Goal: Task Accomplishment & Management: Use online tool/utility

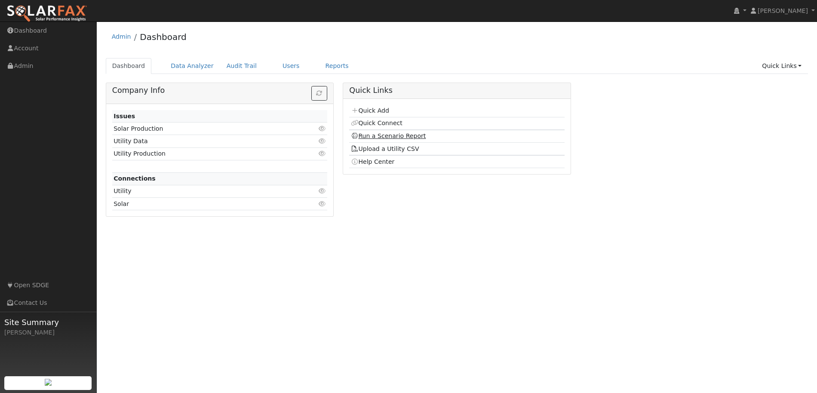
click at [374, 135] on link "Run a Scenario Report" at bounding box center [388, 135] width 75 height 7
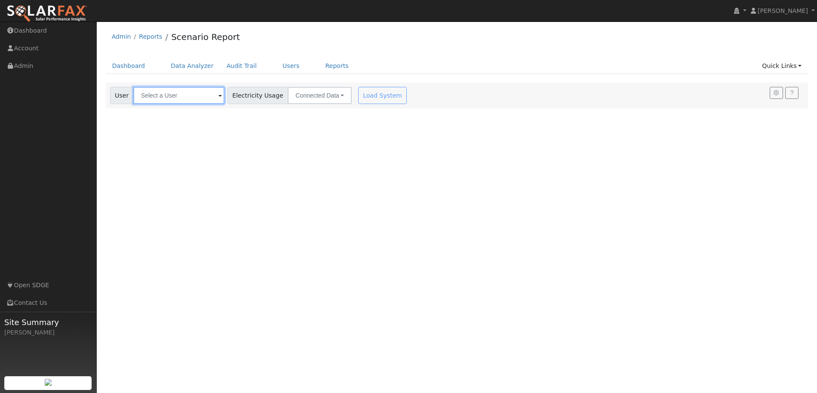
click at [169, 96] on input "text" at bounding box center [178, 95] width 91 height 17
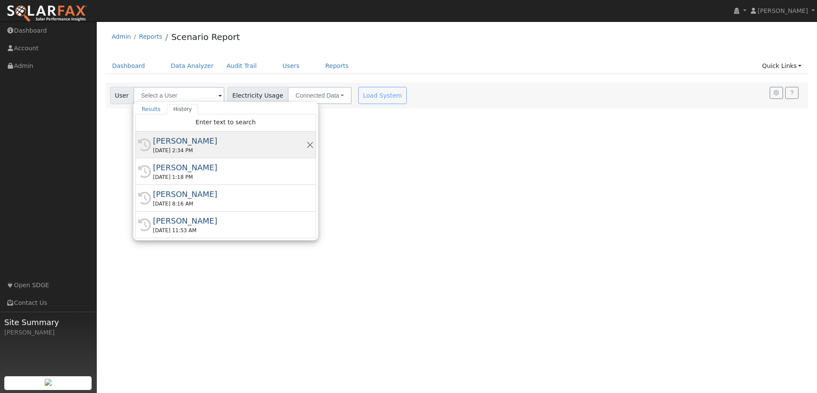
click at [178, 142] on div "[PERSON_NAME]" at bounding box center [229, 141] width 153 height 12
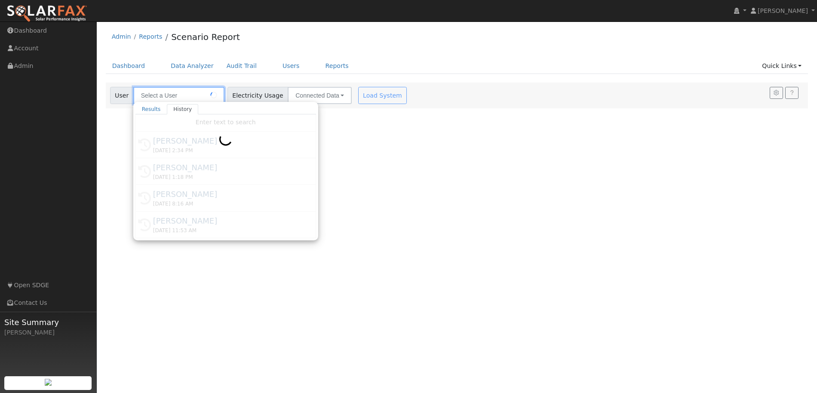
type input "[PERSON_NAME]"
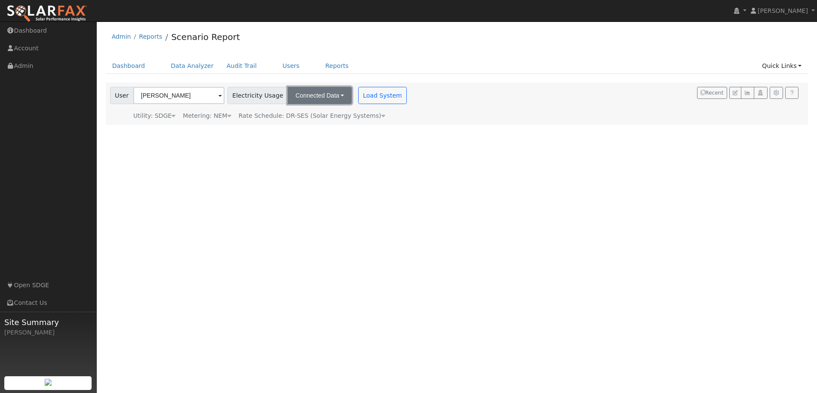
click at [309, 99] on button "Connected Data" at bounding box center [320, 95] width 64 height 17
click at [310, 141] on link "CSV Data" at bounding box center [320, 139] width 61 height 12
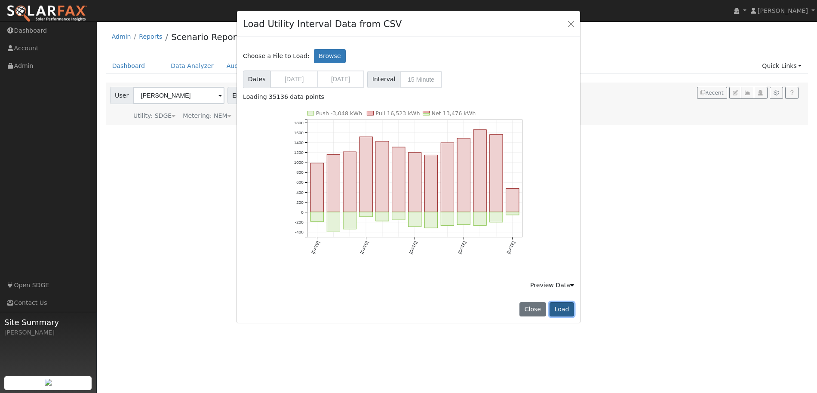
click at [566, 306] on button "Load" at bounding box center [561, 309] width 25 height 15
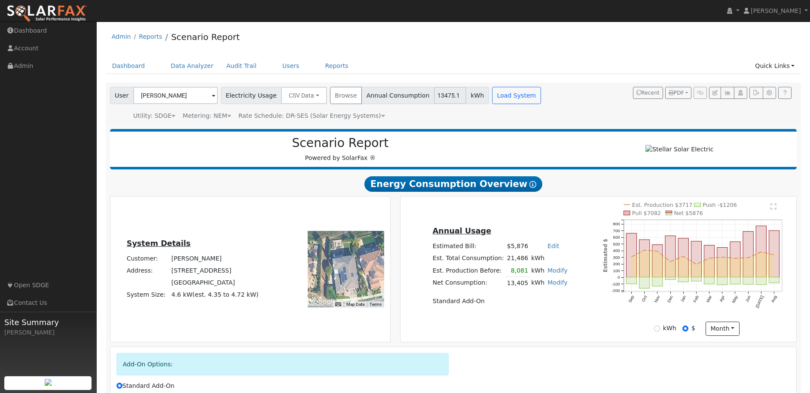
click at [320, 111] on div "Rate Schedule: DR-SES (Solar Energy Systems)" at bounding box center [312, 115] width 147 height 9
click at [319, 113] on span "Rate Schedule: DR-SES (Solar Energy Systems)" at bounding box center [312, 115] width 147 height 7
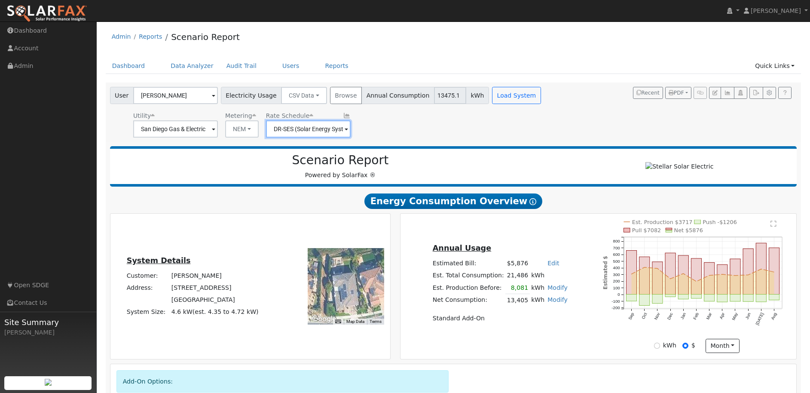
click at [304, 133] on input "DR-SES (Solar Energy Systems)" at bounding box center [308, 128] width 85 height 17
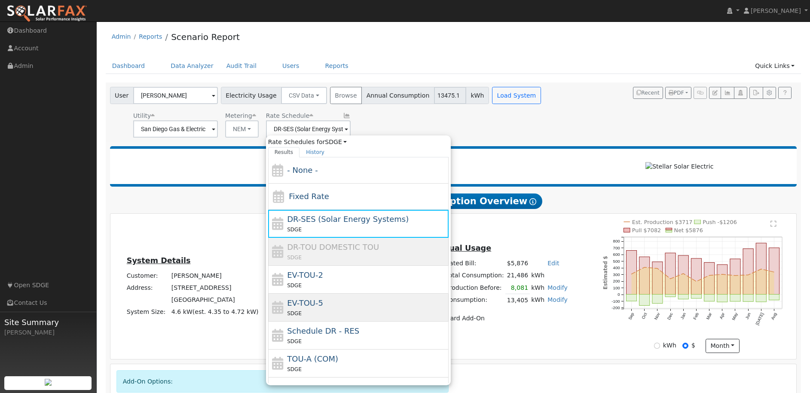
click at [334, 297] on div "EV-TOU-5 SDGE" at bounding box center [366, 307] width 159 height 21
type input "EV-TOU-5"
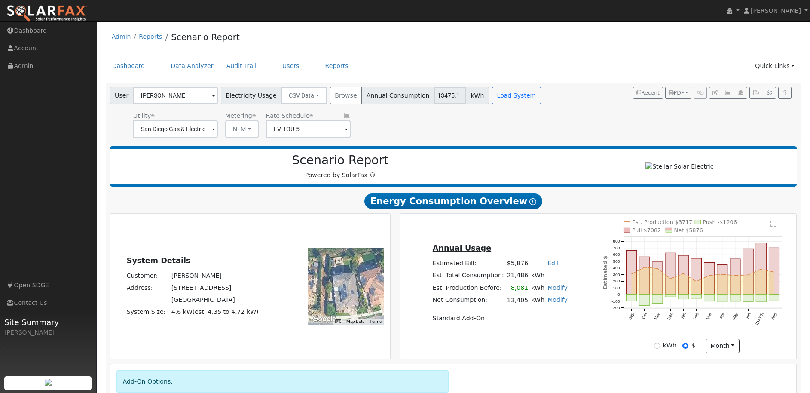
click at [441, 122] on div "Utility San Diego Gas & Electric Metering NEM NEM NBT Rate Schedule EV-TOU-5" at bounding box center [326, 122] width 436 height 29
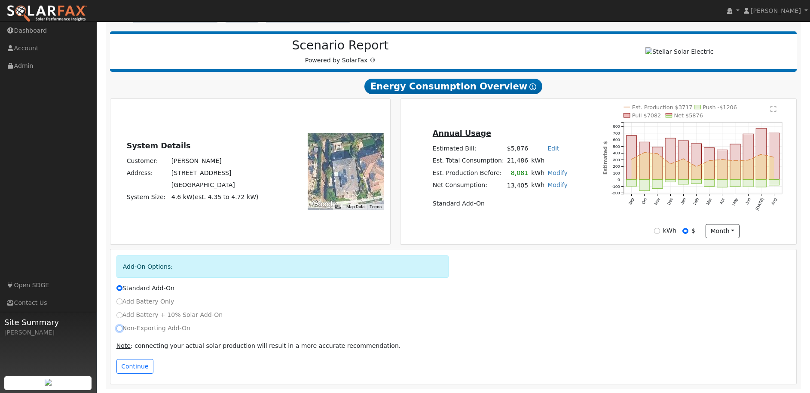
click at [119, 327] on input "Non-Exporting Add-On" at bounding box center [119, 328] width 6 height 6
radio input "true"
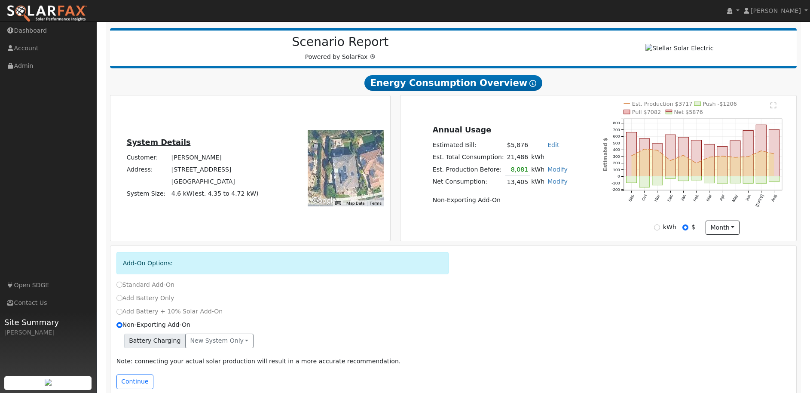
click at [129, 287] on label "Standard Add-On" at bounding box center [145, 284] width 58 height 9
click at [123, 287] on input "Standard Add-On" at bounding box center [119, 285] width 6 height 6
radio input "true"
radio input "false"
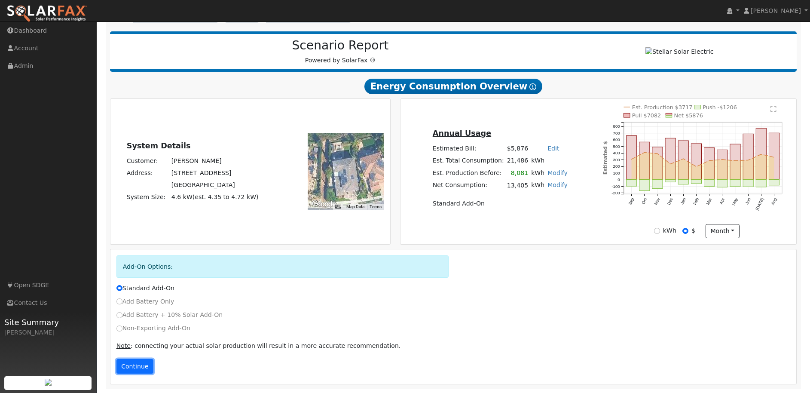
click at [128, 363] on button "Continue" at bounding box center [134, 366] width 37 height 15
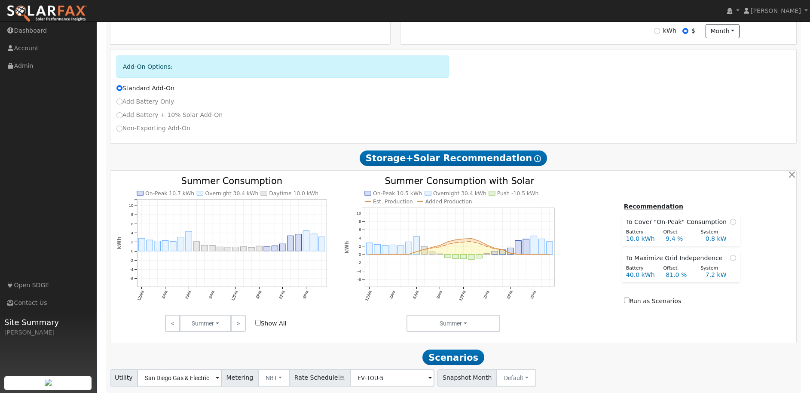
scroll to position [324, 0]
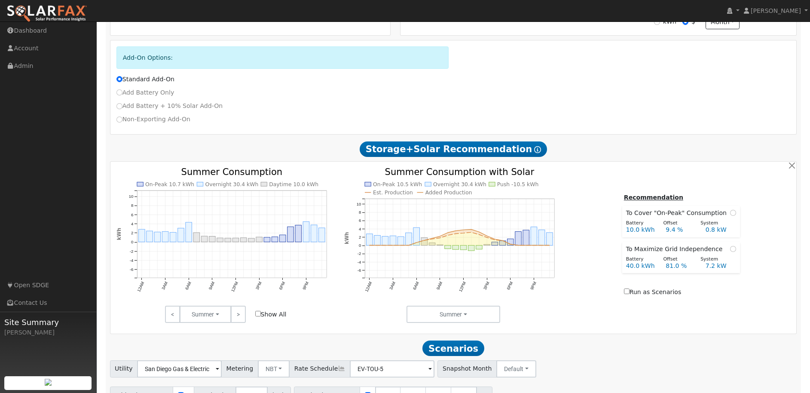
click at [642, 330] on div "On-Peak 10.7 kWh Overnight 30.4 kWh Daytime 10.0 kWh 12AM 3AM 6AM 9AM 12PM 3PM …" at bounding box center [453, 248] width 687 height 172
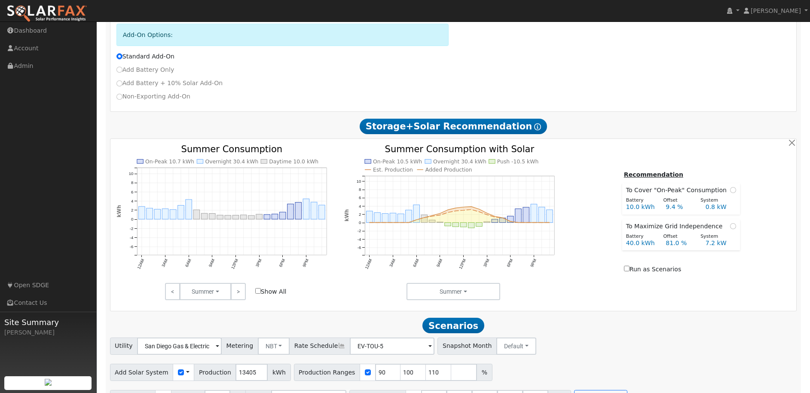
scroll to position [373, 0]
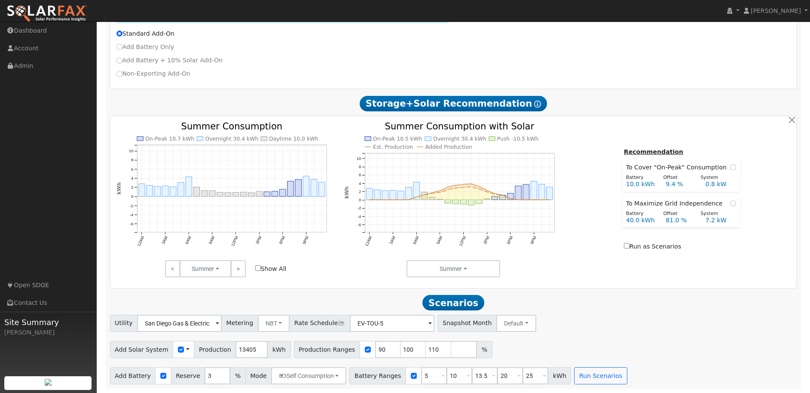
click at [650, 62] on div "Add Battery + 10% Solar Add-On" at bounding box center [454, 60] width 684 height 9
click at [423, 380] on input "5" at bounding box center [434, 375] width 26 height 17
type input "10"
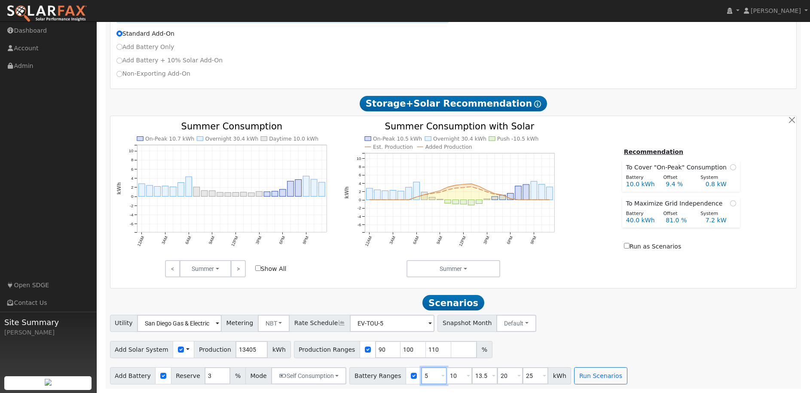
type input "13.5"
type input "20"
type input "25"
type input "10"
type input "15"
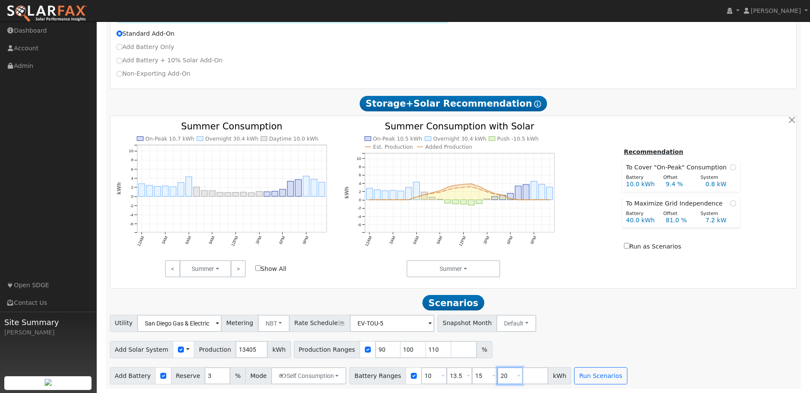
type input "20"
click at [360, 350] on div at bounding box center [368, 349] width 16 height 17
click at [365, 350] on input "checkbox" at bounding box center [368, 349] width 6 height 6
checkbox input "false"
click at [523, 371] on input "number" at bounding box center [536, 375] width 26 height 17
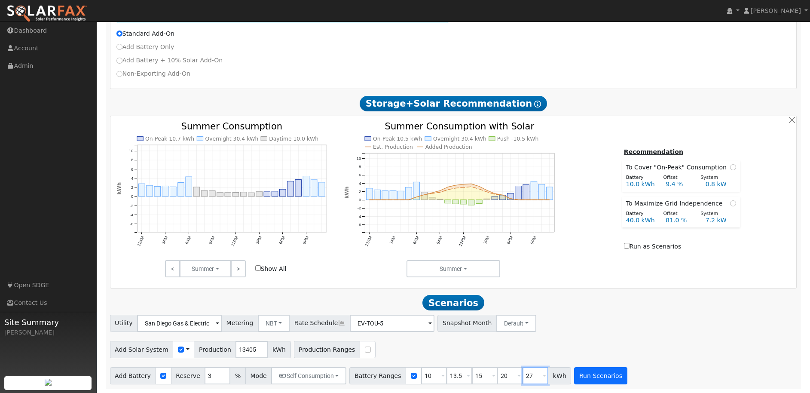
type input "27"
click at [595, 374] on button "Run Scenarios" at bounding box center [600, 375] width 53 height 17
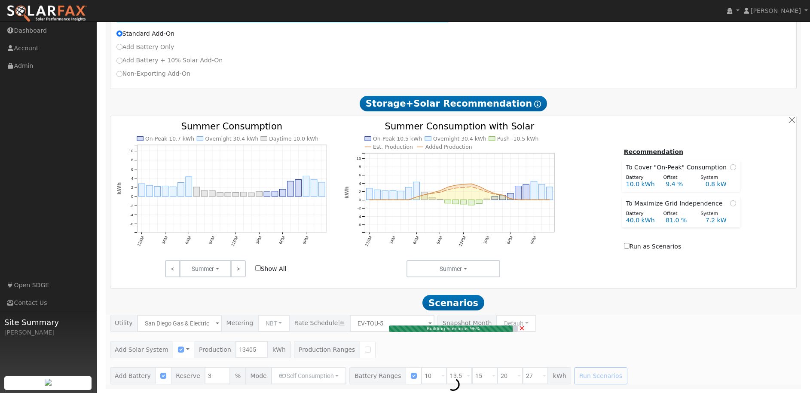
type input "8.9"
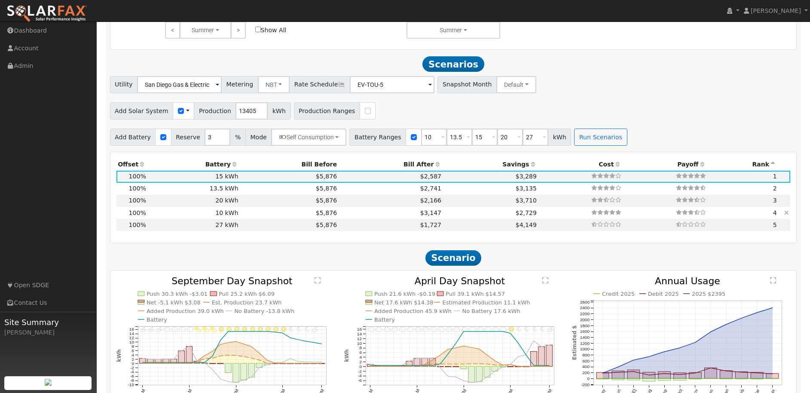
scroll to position [596, 0]
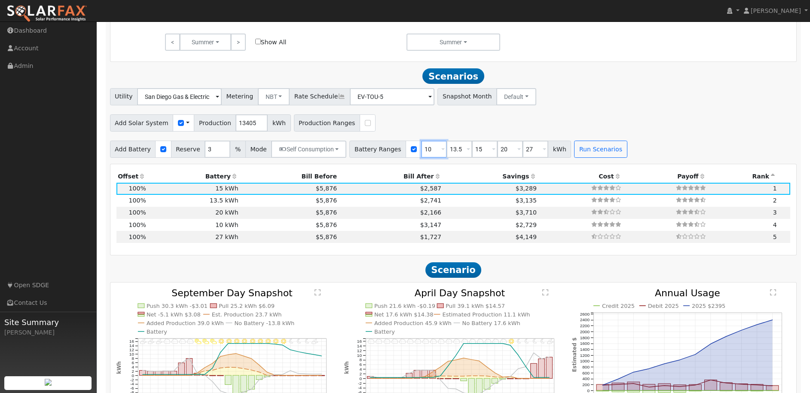
click at [421, 156] on input "10" at bounding box center [434, 149] width 26 height 17
type input "13.5"
type input "15"
type input "20"
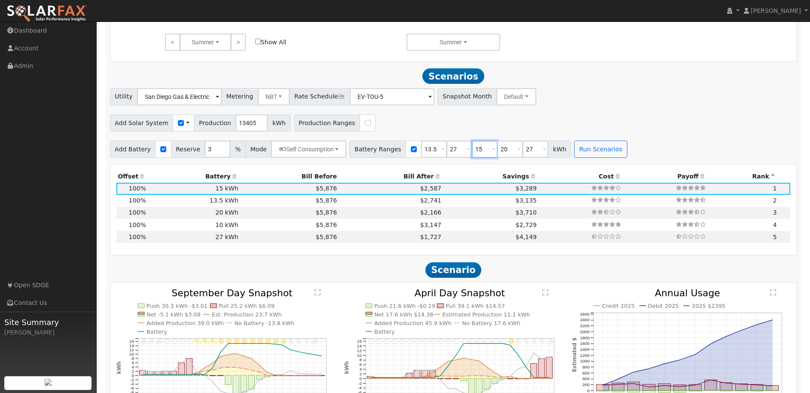
type input "27"
type input "40.5"
click at [472, 153] on input "27" at bounding box center [485, 149] width 26 height 17
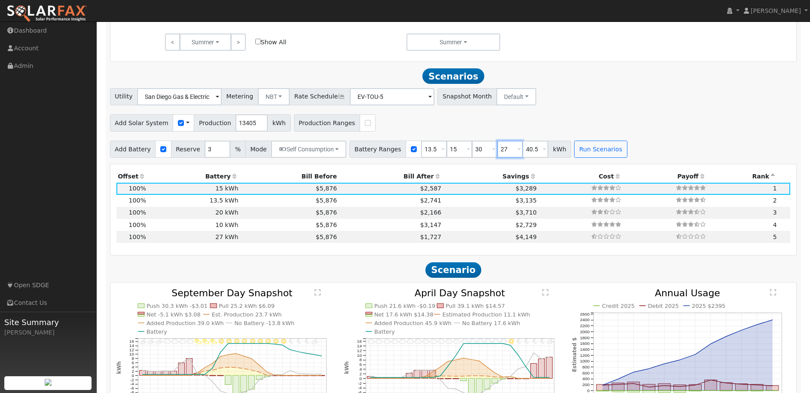
type input "27"
type input "30"
click at [633, 102] on div "Utility San Diego Gas & Electric Metering NBT NEM NBT Rate Schedule EV-TOU-5 - …" at bounding box center [453, 95] width 690 height 20
click at [361, 129] on div at bounding box center [368, 122] width 16 height 17
click at [365, 126] on input "checkbox" at bounding box center [368, 123] width 6 height 6
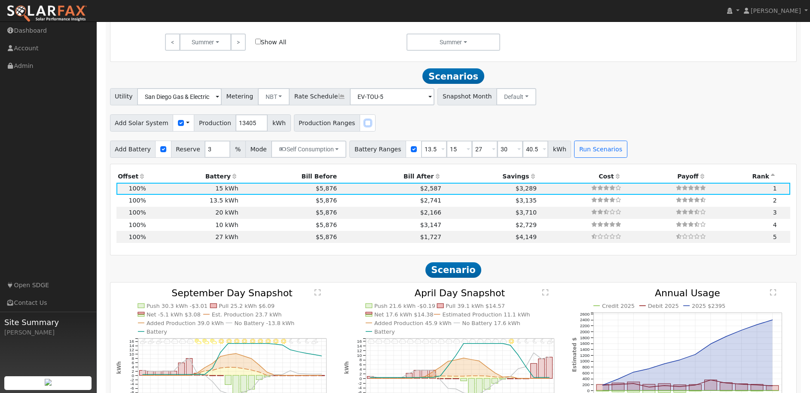
checkbox input "true"
click at [382, 130] on input "90" at bounding box center [388, 122] width 26 height 17
click at [375, 129] on input "90" at bounding box center [388, 122] width 26 height 17
type input "100"
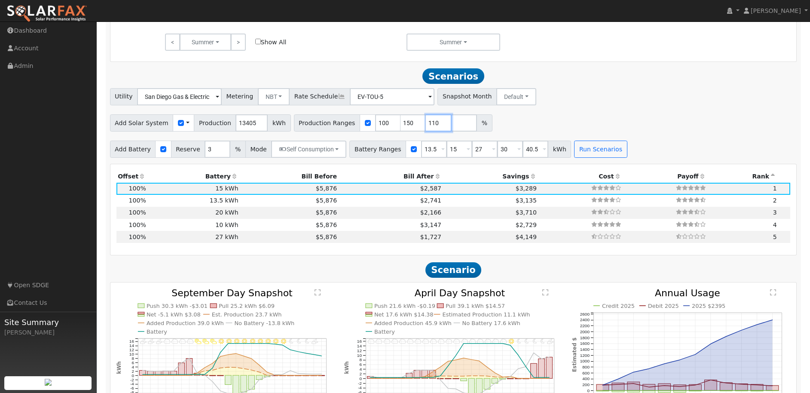
type input "110"
type input "150"
click at [582, 148] on button "Run Scenarios" at bounding box center [600, 149] width 53 height 17
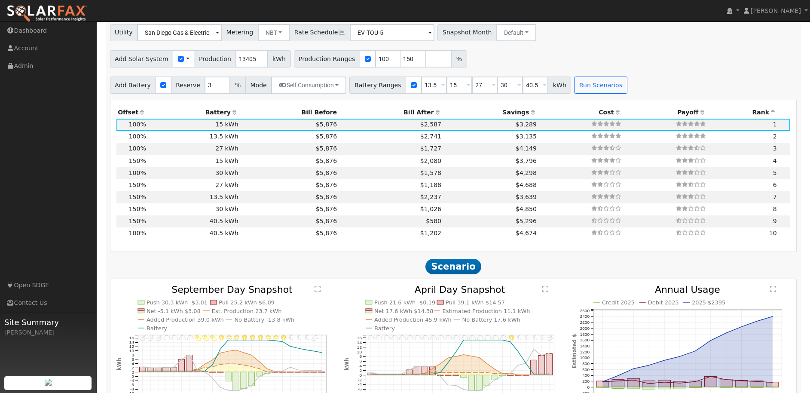
scroll to position [653, 0]
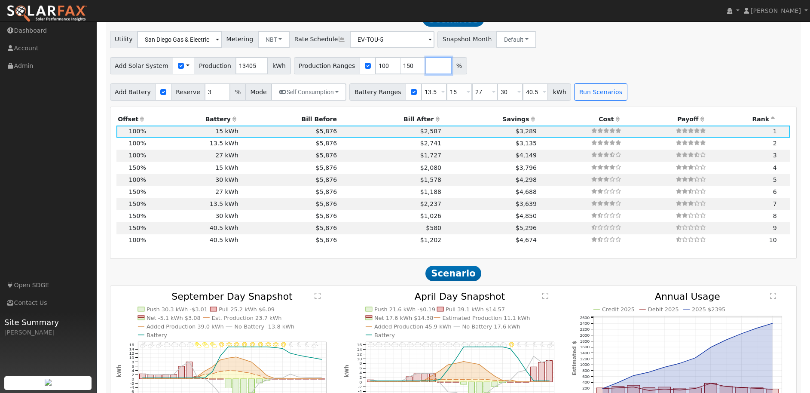
click at [426, 74] on input "number" at bounding box center [439, 65] width 26 height 17
type input "0"
type input "100"
type input "150"
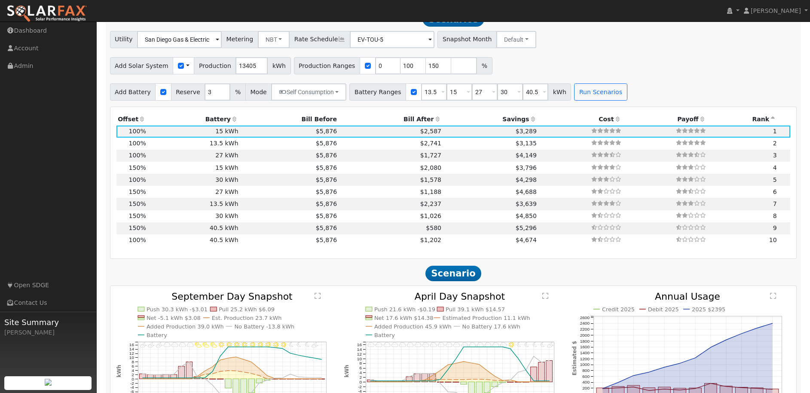
click at [679, 73] on div "Add Solar System Use CSV Data Production 13405 kWh Production Ranges 0 100 150 %" at bounding box center [453, 64] width 690 height 20
click at [611, 94] on button "Run Scenarios" at bounding box center [600, 91] width 53 height 17
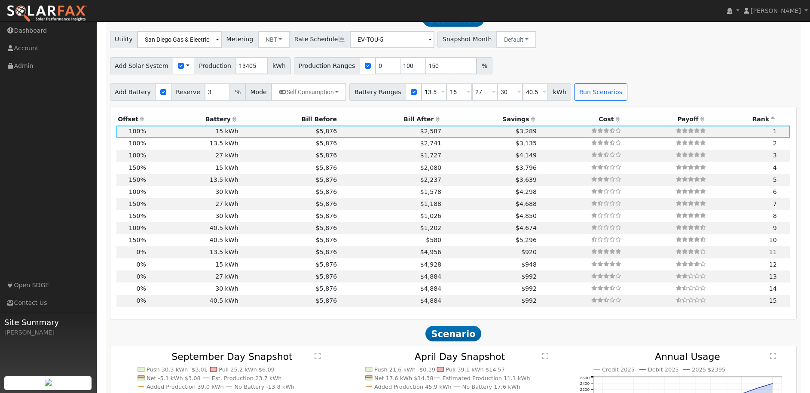
scroll to position [642, 0]
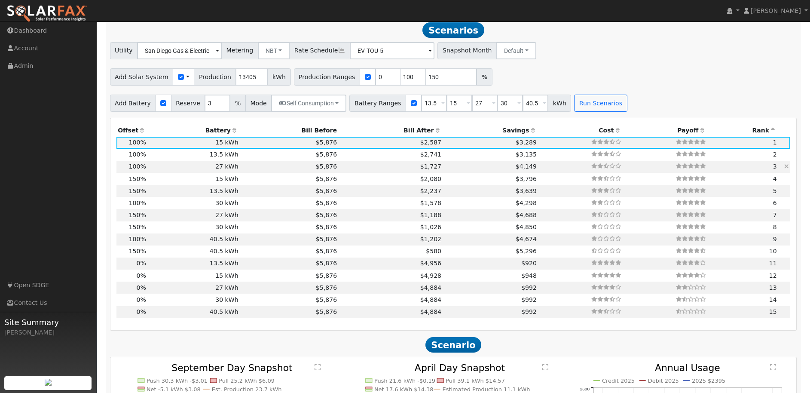
click at [246, 170] on td "$5,876" at bounding box center [289, 167] width 99 height 12
type input "$35,100"
type input "$17,233"
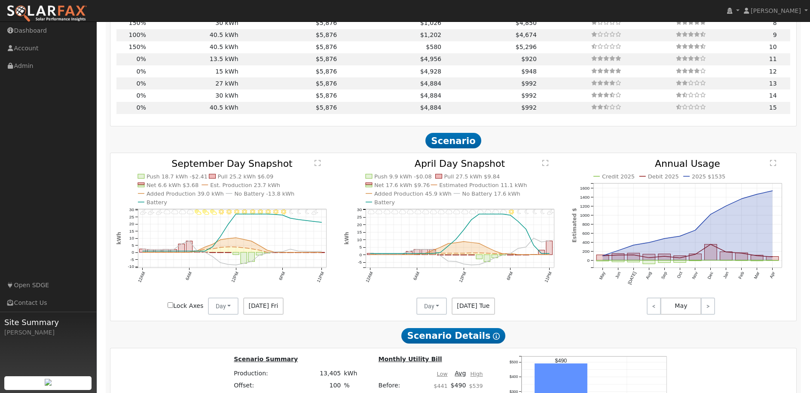
scroll to position [1130, 0]
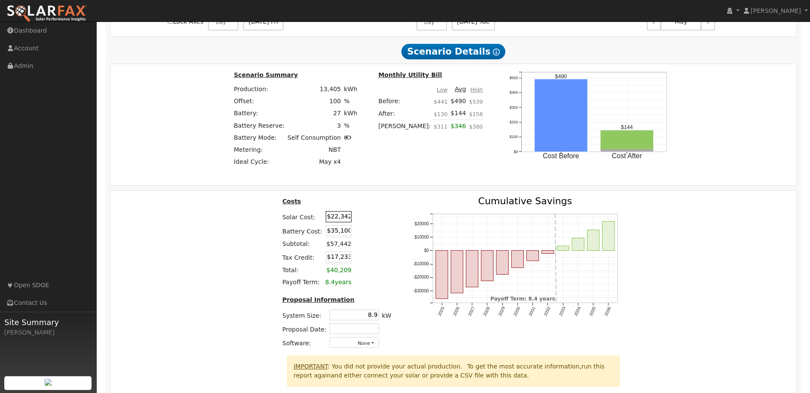
click at [338, 220] on input "$22,342" at bounding box center [339, 216] width 26 height 11
type input "$20,000"
type input "$16,530"
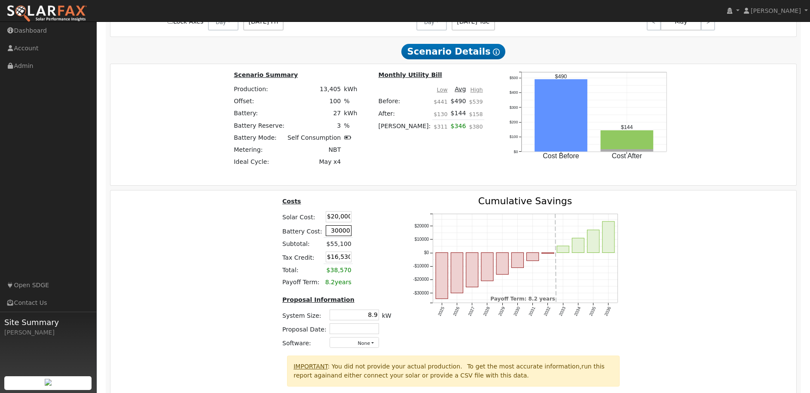
type input "$30,000"
type input "$15,000"
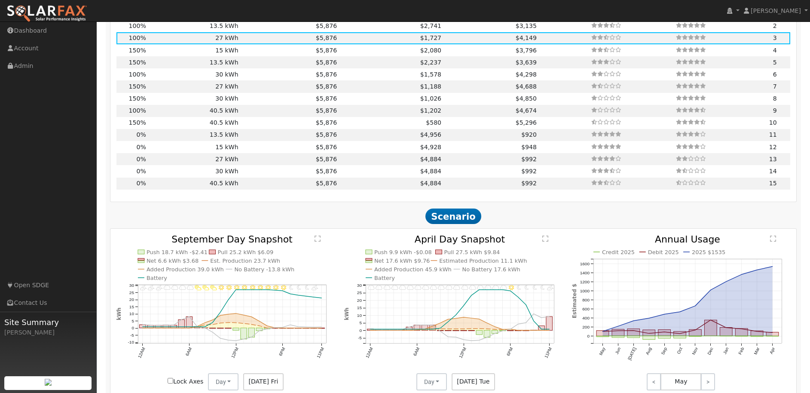
scroll to position [598, 0]
